Goal: Task Accomplishment & Management: Manage account settings

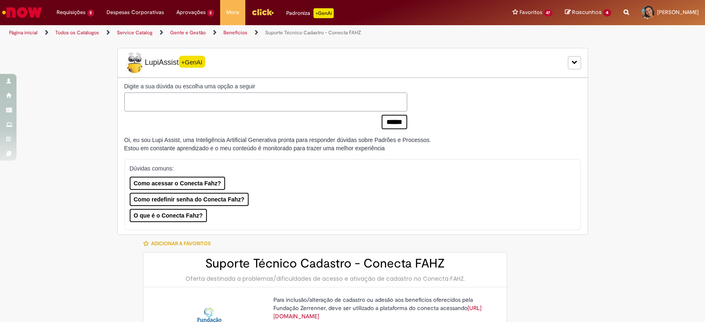
select select "*******"
select select "**********"
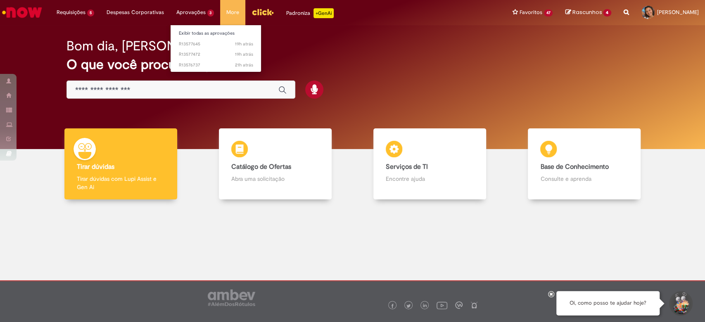
click at [203, 14] on li "Aprovações 3 Exibir todas as aprovações 19h atrás 19 horas atrás R13577645 19h …" at bounding box center [195, 12] width 50 height 25
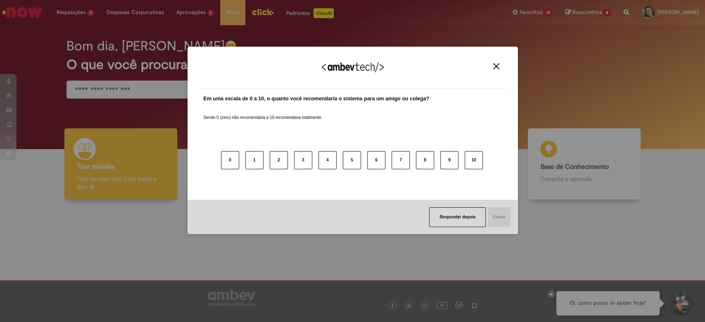
click at [204, 33] on div "Agradecemos seu feedback! Em uma escala de 0 a 10, o quanto você recomendaria o…" at bounding box center [353, 141] width 330 height 308
click at [497, 70] on div "Agradecemos seu feedback!" at bounding box center [352, 73] width 311 height 32
click at [497, 67] on img "Close" at bounding box center [496, 66] width 6 height 6
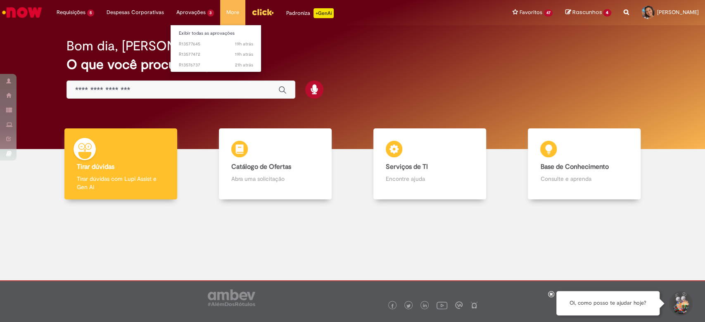
click at [193, 16] on li "Aprovações 3 Exibir todas as aprovações 19h atrás 19 horas atrás R13577645 19h …" at bounding box center [195, 12] width 50 height 25
click at [205, 33] on link "Exibir todas as aprovações" at bounding box center [216, 33] width 91 height 9
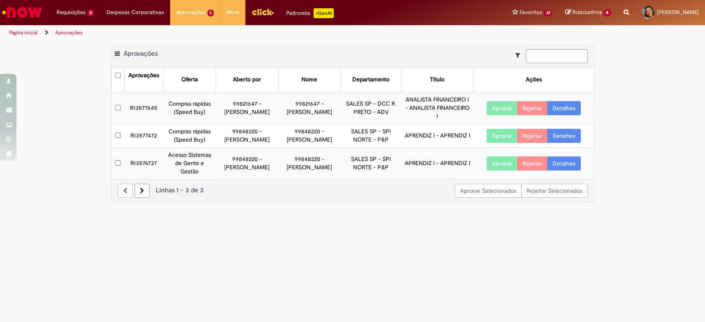
click at [502, 165] on button "Aprovar" at bounding box center [502, 164] width 31 height 14
click at [503, 136] on button "Aprovar" at bounding box center [502, 136] width 31 height 14
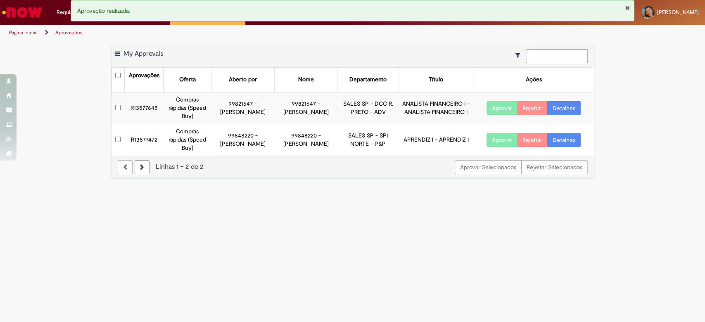
click at [502, 111] on button "Aprovar" at bounding box center [502, 108] width 31 height 14
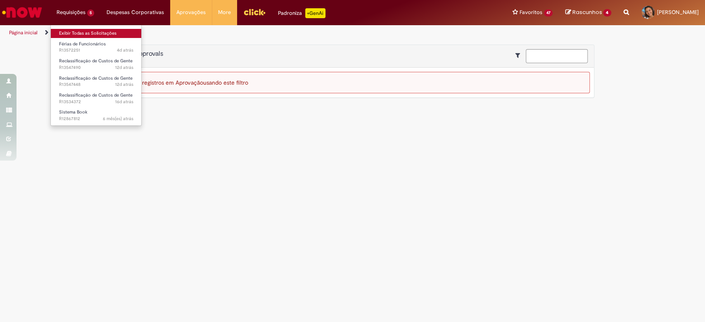
click at [80, 29] on link "Exibir Todas as Solicitações" at bounding box center [96, 33] width 91 height 9
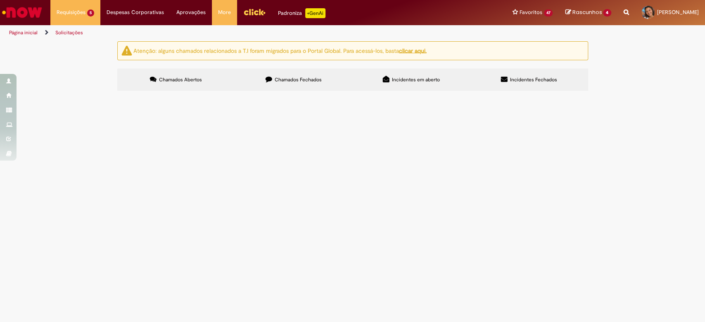
click at [0, 0] on span "Oi, tudo bem? O [PERSON_NAME] está sendo movimentado para técnico de controle e…" at bounding box center [0, 0] width 0 height 0
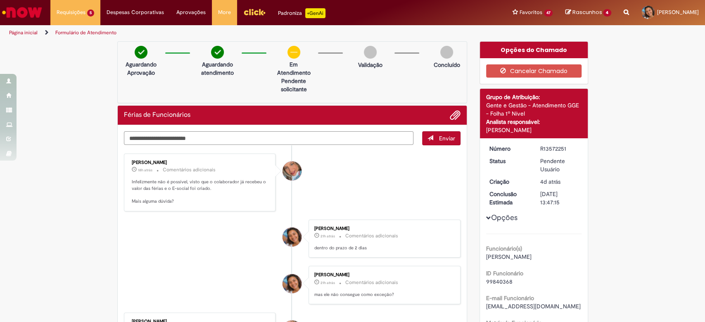
click at [297, 137] on textarea "Digite sua mensagem aqui..." at bounding box center [269, 138] width 290 height 14
click at [298, 137] on textarea "Digite sua mensagem aqui..." at bounding box center [269, 138] width 290 height 14
click at [299, 135] on textarea "Digite sua mensagem aqui..." at bounding box center [269, 138] width 290 height 14
type textarea "**********"
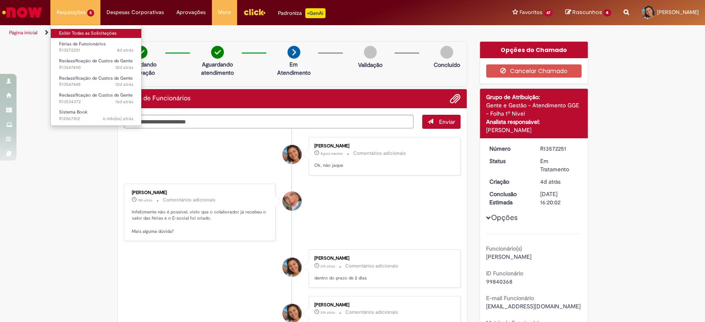
click at [94, 35] on link "Exibir Todas as Solicitações" at bounding box center [96, 33] width 91 height 9
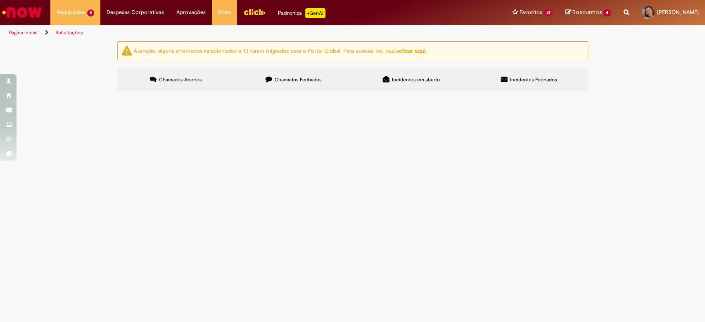
click at [0, 0] on span "Boa tarde, tudo bem? Me ajuda com essa reclassificação?" at bounding box center [0, 0] width 0 height 0
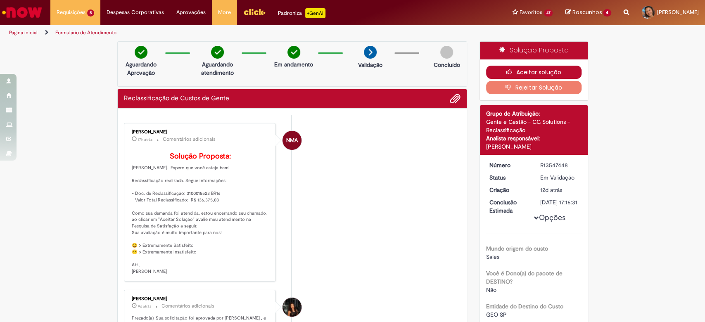
click at [517, 71] on button "Aceitar solução" at bounding box center [533, 72] width 95 height 13
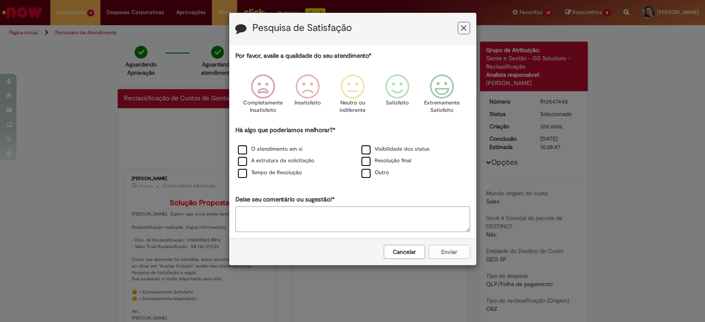
click at [464, 28] on icon "Feedback" at bounding box center [463, 28] width 5 height 9
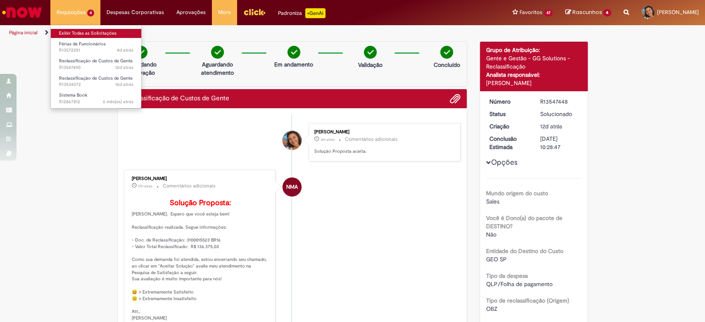
click at [81, 34] on link "Exibir Todas as Solicitações" at bounding box center [96, 33] width 91 height 9
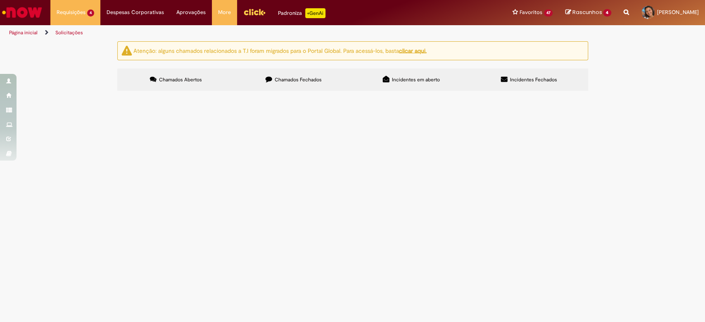
click at [0, 0] on span "Bom dia, essas são as transferências pagas para o time de gerentes do CDD, prec…" at bounding box center [0, 0] width 0 height 0
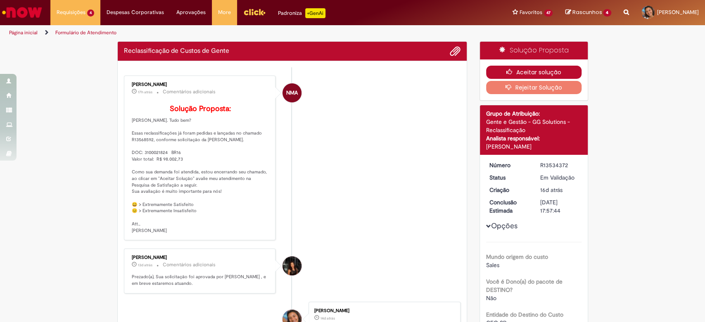
click at [519, 66] on button "Aceitar solução" at bounding box center [533, 72] width 95 height 13
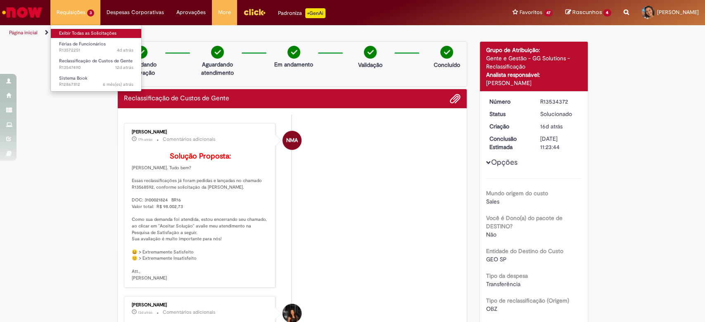
click at [89, 31] on link "Exibir Todas as Solicitações" at bounding box center [96, 33] width 91 height 9
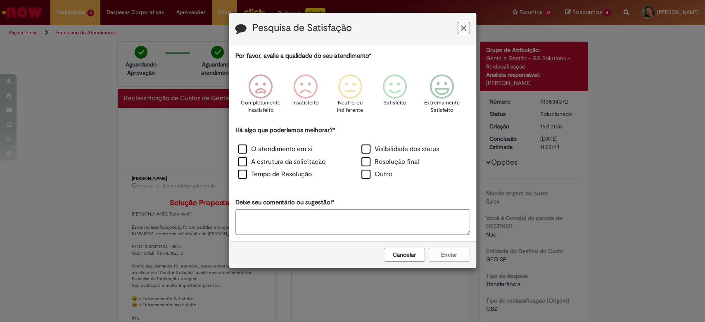
click at [440, 88] on icon "Feedback" at bounding box center [441, 86] width 31 height 25
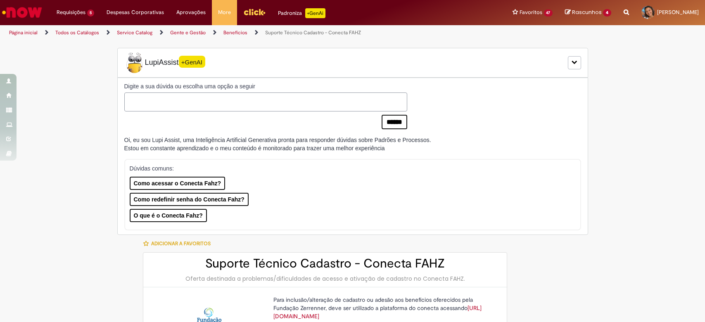
type input "**********"
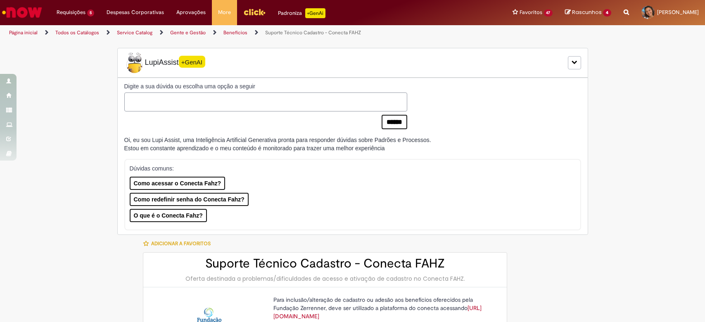
type input "**********"
